Goal: Check status: Check status

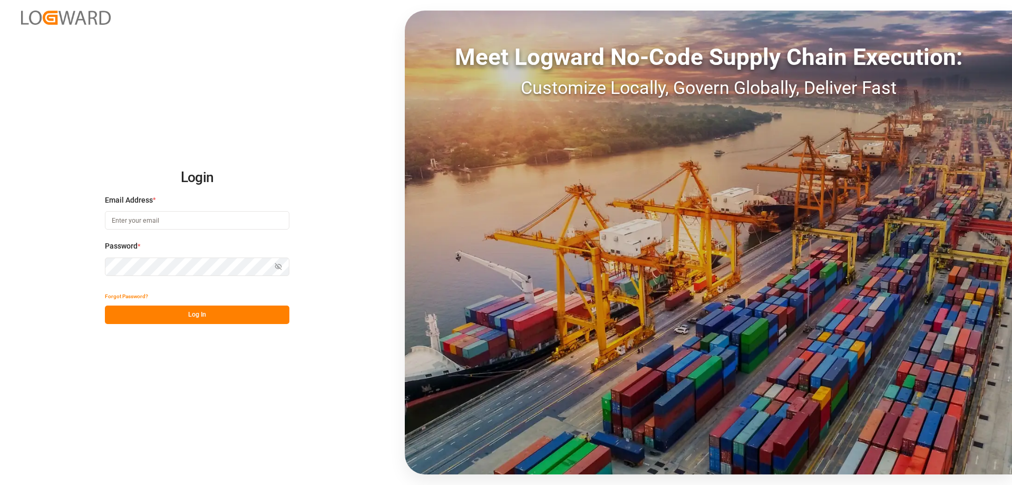
type input "[PERSON_NAME][EMAIL_ADDRESS][DOMAIN_NAME]"
click at [148, 318] on button "Log In" at bounding box center [197, 314] width 185 height 18
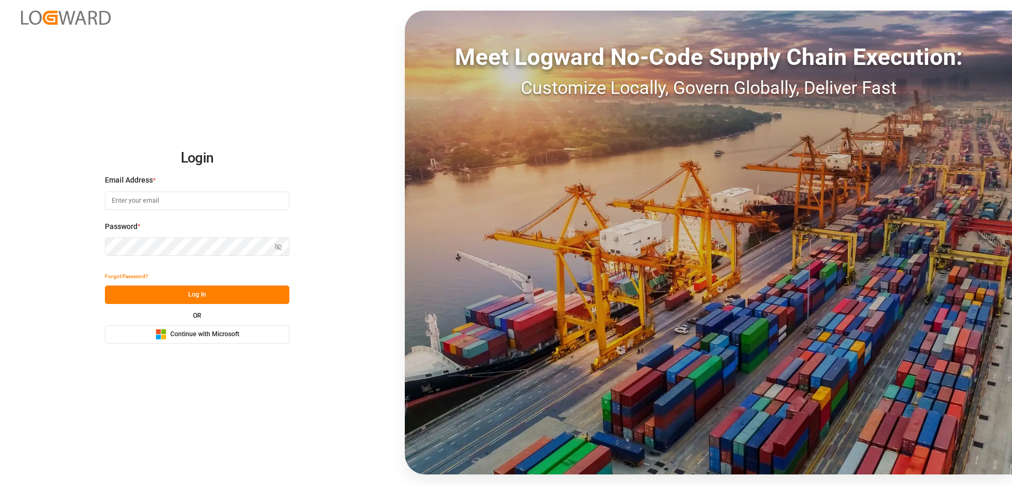
type input "[PERSON_NAME][EMAIL_ADDRESS][DOMAIN_NAME]"
click at [187, 292] on button "Log In" at bounding box center [197, 294] width 185 height 18
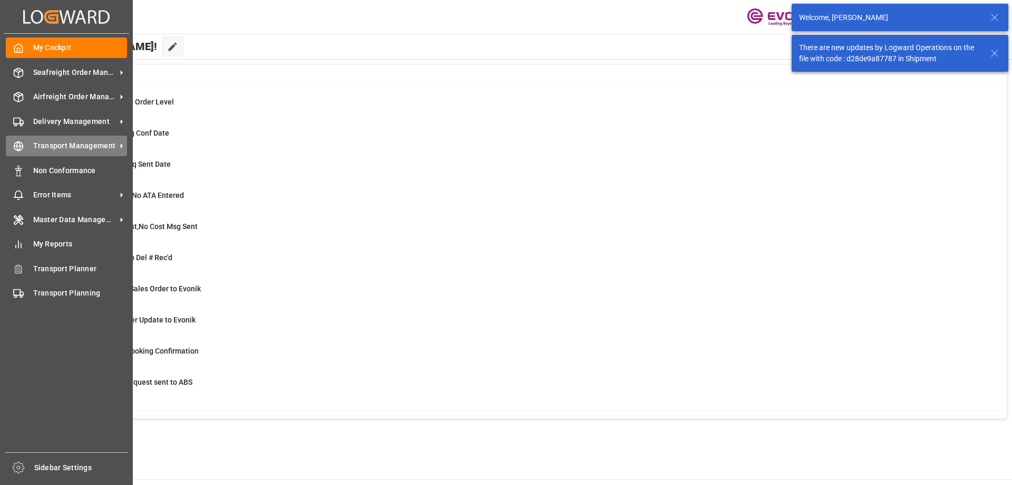
click at [51, 142] on span "Transport Management" at bounding box center [74, 145] width 83 height 11
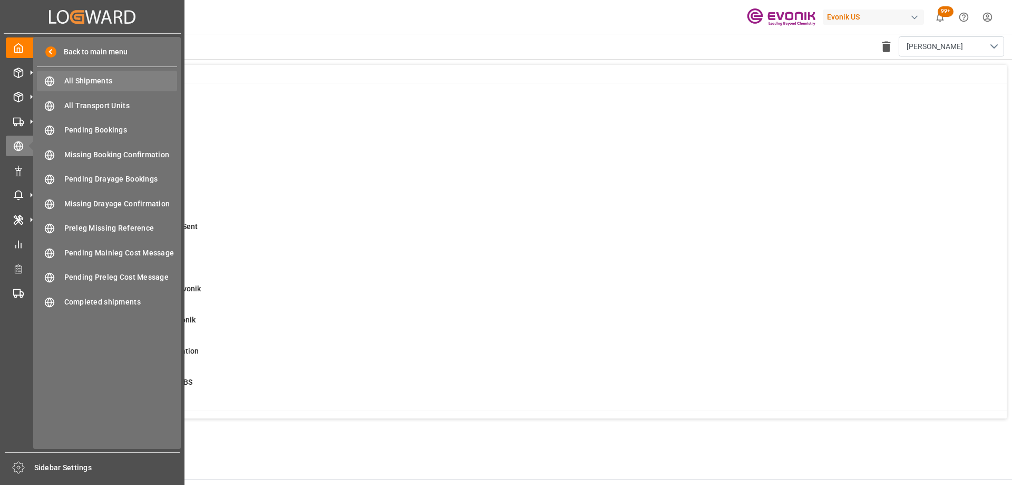
click at [101, 79] on span "All Shipments" at bounding box center [120, 80] width 113 height 11
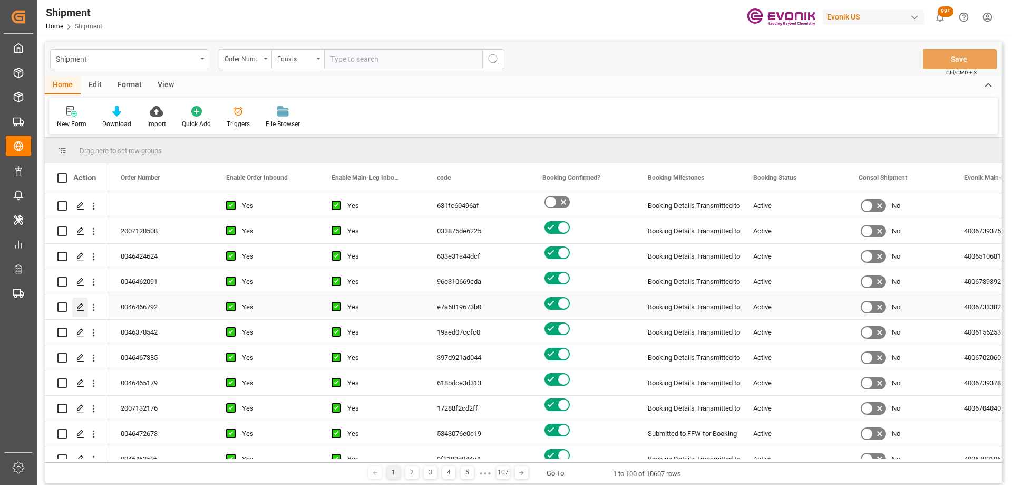
click at [82, 309] on icon "Press SPACE to select this row." at bounding box center [80, 307] width 8 height 8
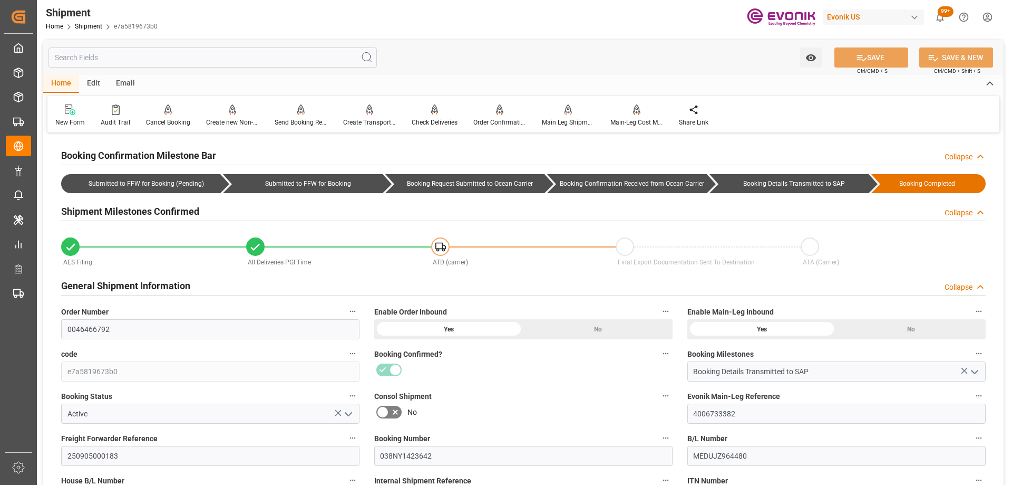
click at [535, 403] on div "No" at bounding box center [523, 411] width 298 height 17
click at [578, 330] on div "No" at bounding box center [598, 329] width 149 height 20
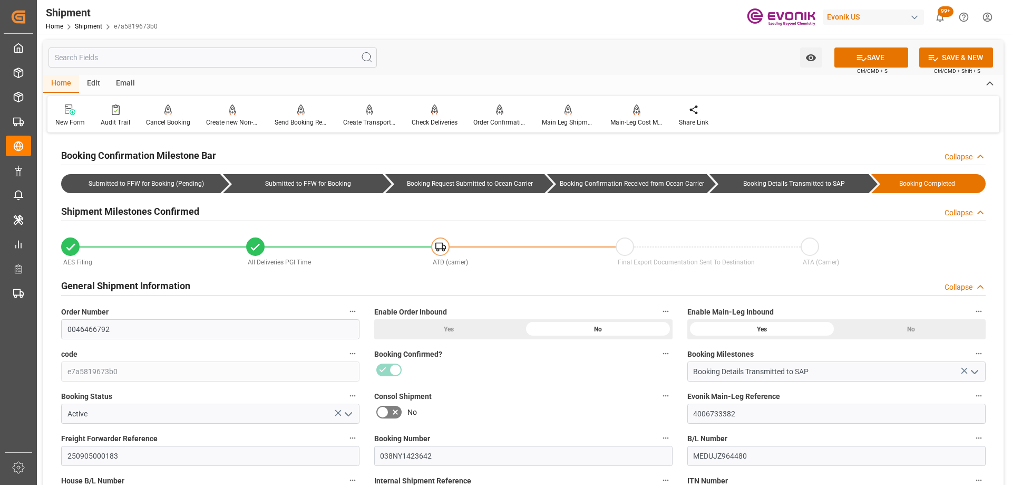
click at [465, 329] on div "Yes" at bounding box center [448, 329] width 149 height 20
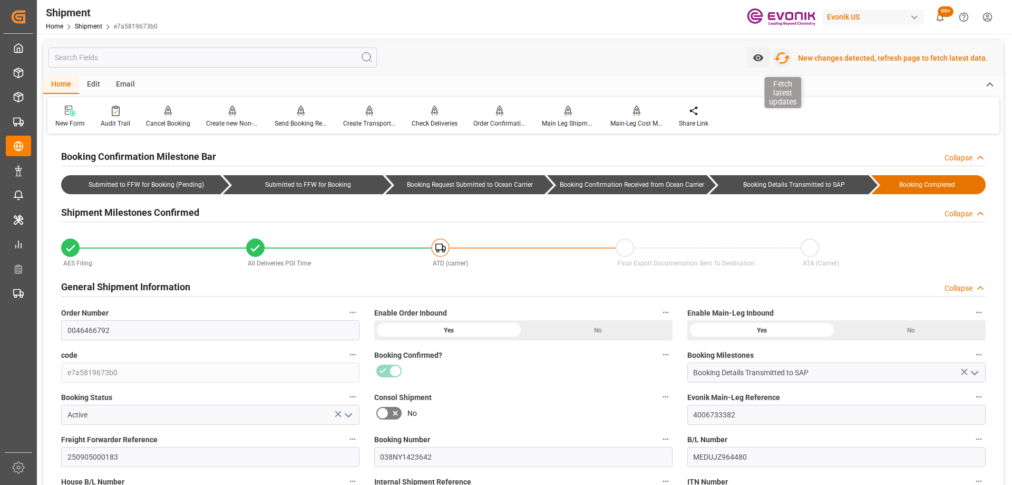
click at [787, 58] on icon "button" at bounding box center [782, 58] width 17 height 17
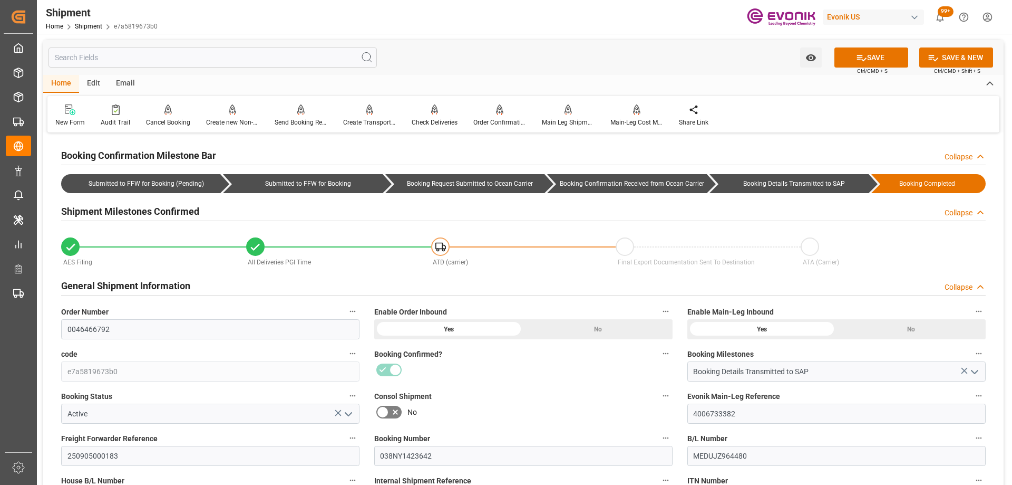
click at [485, 378] on div "Booking Confirmed?" at bounding box center [523, 364] width 313 height 42
